Goal: Ask a question

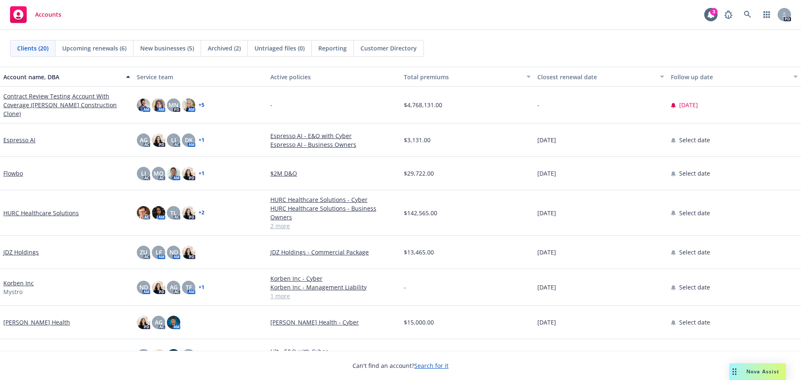
click at [768, 373] on span "Nova Assist" at bounding box center [762, 371] width 33 height 7
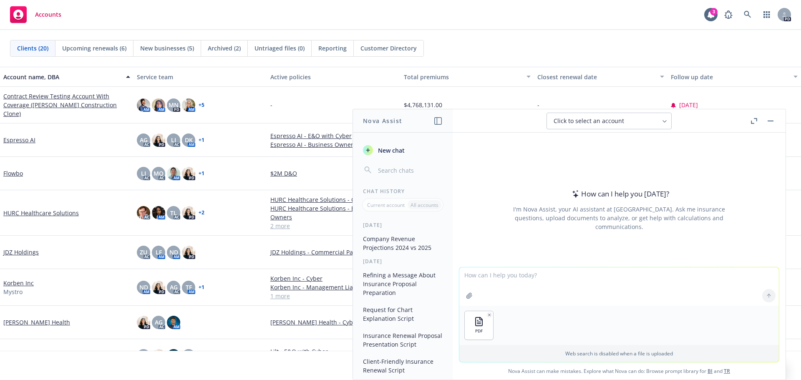
click at [496, 276] on textarea at bounding box center [619, 286] width 320 height 38
click at [557, 273] on textarea "I need a script explaining what ABC D&O, E&O/Cyber, and BOP" at bounding box center [619, 286] width 320 height 39
click at [546, 275] on textarea "I need a script explaining what ABC D&O, E&O/Cyber, and BOP" at bounding box center [619, 286] width 320 height 39
click at [627, 271] on textarea "I need a script explaining what ABC D&O, E&O/Cyber, and BOP" at bounding box center [619, 286] width 320 height 39
click at [632, 272] on textarea "I need a script explaining what ABC D&O, E&O/Cyber, and BOP" at bounding box center [619, 286] width 320 height 39
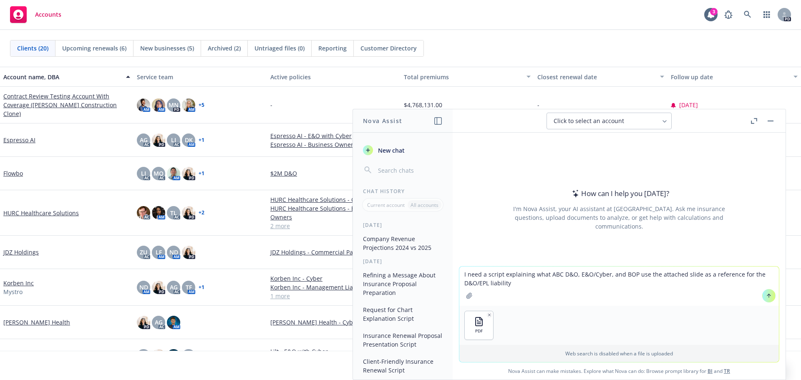
click at [571, 275] on textarea "I need a script explaining what ABC D&O, E&O/Cyber, and BOP use the attached sl…" at bounding box center [619, 286] width 320 height 39
type textarea "I need a script explaining what ABC D&O and EPL, E&O/Cyber, and BOP use the att…"
click at [541, 281] on textarea "I need a script explaining what ABC D&O and EPL, E&O/Cyber, and BOP use the att…" at bounding box center [619, 286] width 320 height 39
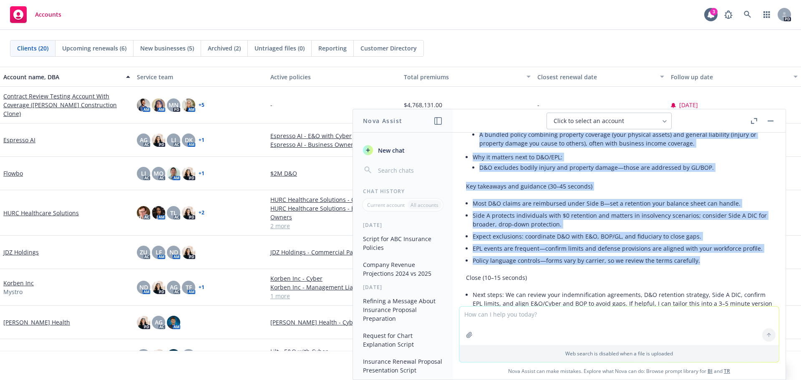
scroll to position [683, 0]
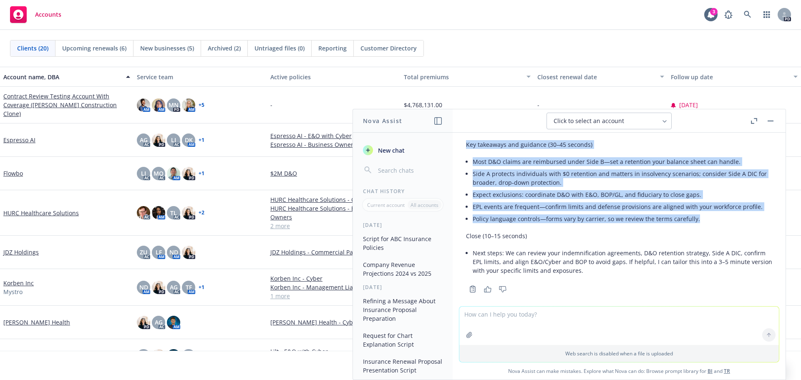
drag, startPoint x: 474, startPoint y: 198, endPoint x: 724, endPoint y: 216, distance: 251.0
copy div "Lore ip dolo: Sitametc adip elitsed doe tem incidid utlabor etdoloremag al enim…"
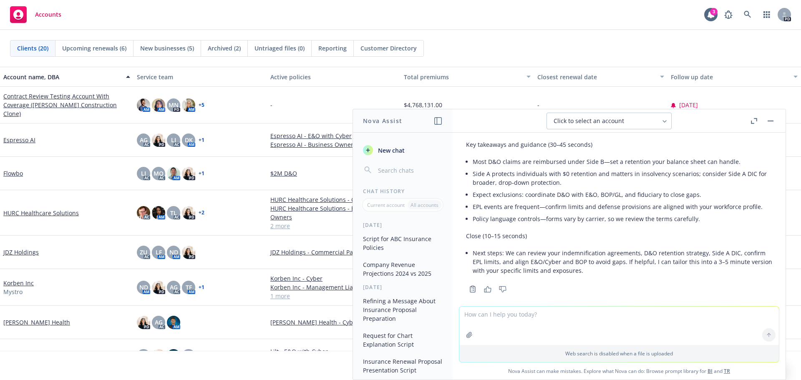
click at [517, 326] on textarea at bounding box center [619, 326] width 320 height 38
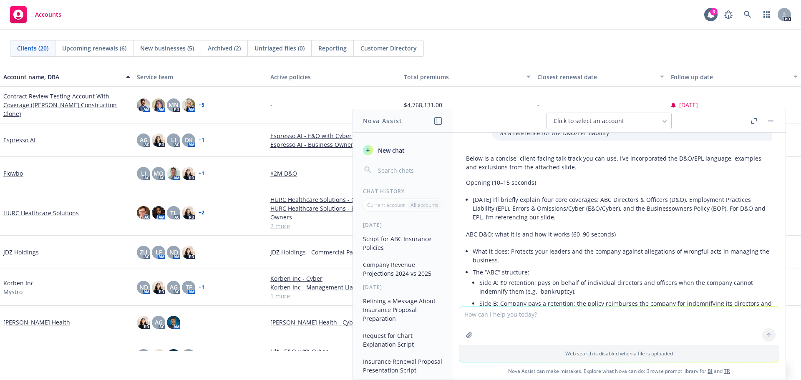
scroll to position [0, 0]
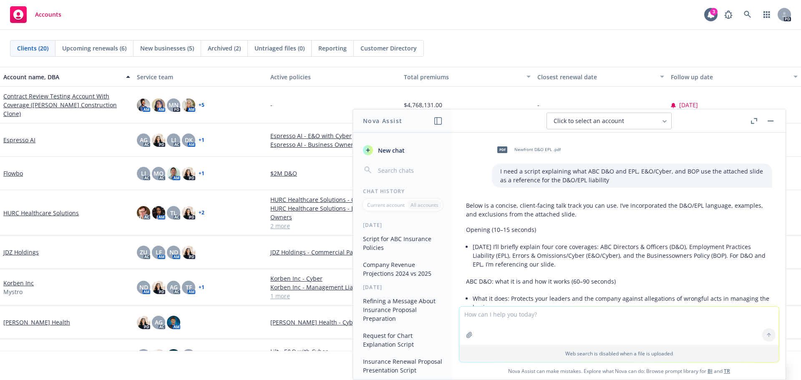
click at [484, 319] on textarea at bounding box center [619, 326] width 320 height 38
type textarea "this is too long i need it at a high level"
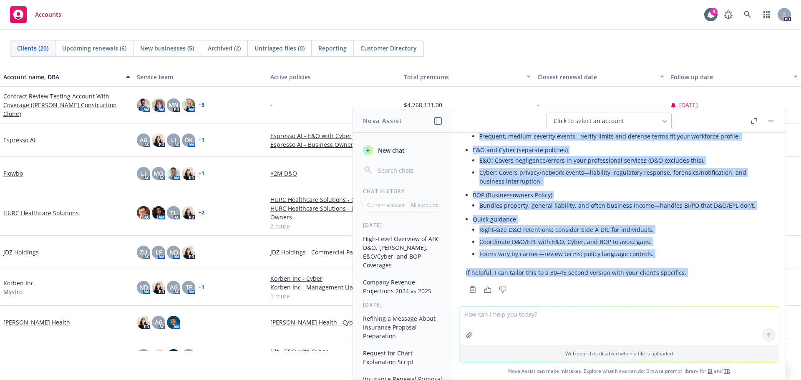
scroll to position [1007, 0]
drag, startPoint x: 477, startPoint y: 168, endPoint x: 730, endPoint y: 250, distance: 265.7
click at [730, 250] on div "Here’s a high-level, 60–90 second talk track: ABC D&O (Directors & Officers) Pr…" at bounding box center [619, 143] width 306 height 273
copy div "l’i d sita-conse, 21–07 adipis elit seddo: EIU T&I (Utlaboree & Dolorema) Aliqu…"
